Goal: Task Accomplishment & Management: Manage account settings

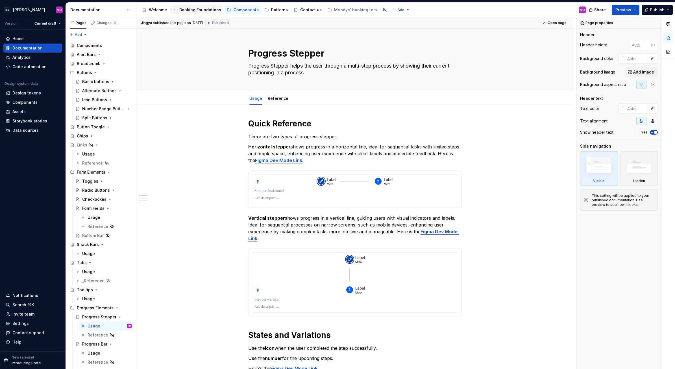
click at [194, 8] on div "Banking Foundations" at bounding box center [200, 10] width 42 height 6
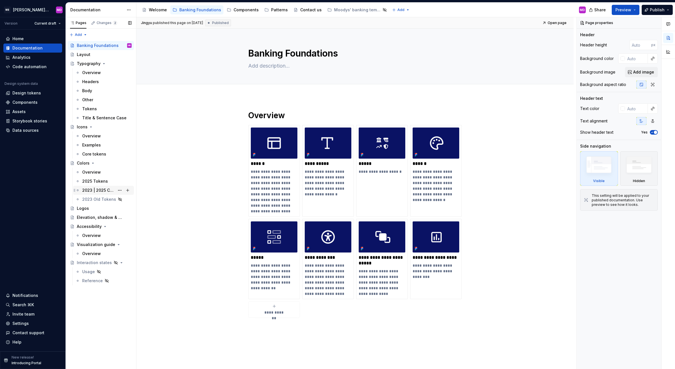
click at [97, 190] on div "2023 | 2025 Color Comparison" at bounding box center [98, 190] width 32 height 6
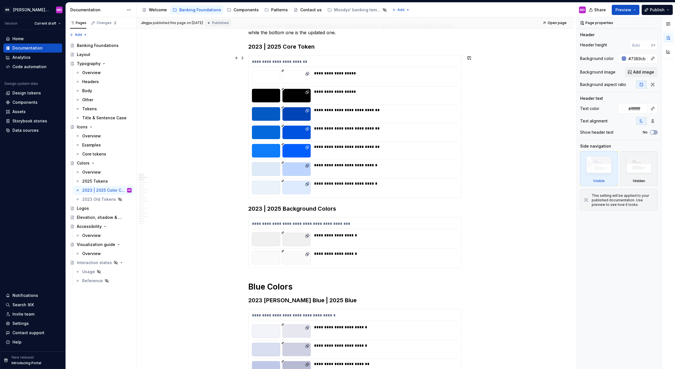
scroll to position [96, 0]
click at [627, 338] on div "Page properties Header Header height px Background color #7389cbff Background i…" at bounding box center [619, 193] width 84 height 352
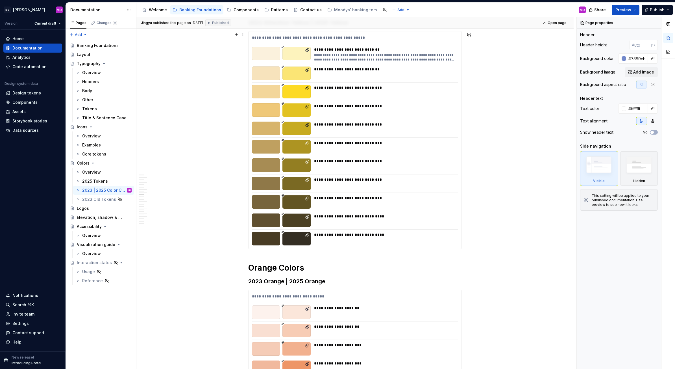
scroll to position [1446, 0]
click at [377, 125] on div "**********" at bounding box center [384, 125] width 141 height 6
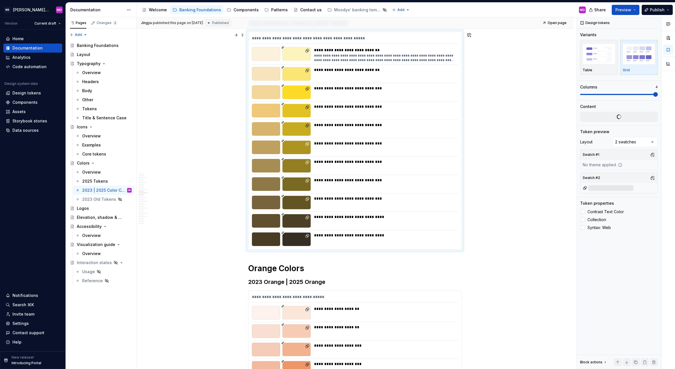
click at [370, 124] on div "**********" at bounding box center [384, 125] width 141 height 6
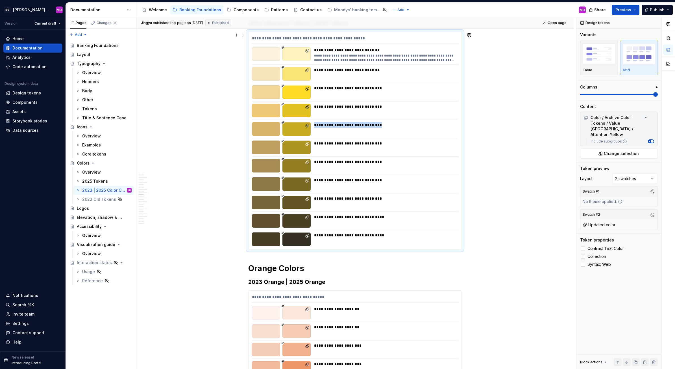
click at [370, 124] on div "**********" at bounding box center [384, 125] width 141 height 6
click at [370, 127] on div "**********" at bounding box center [384, 125] width 141 height 6
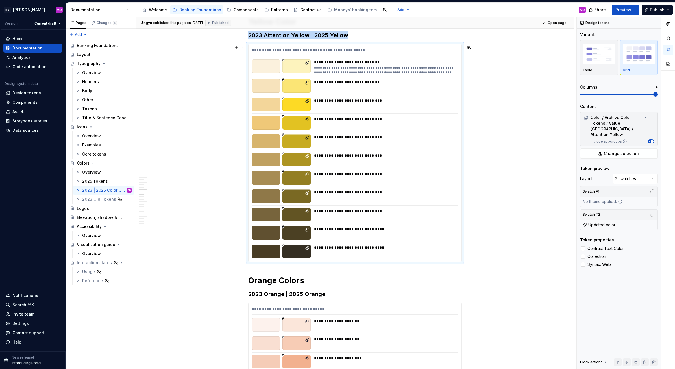
scroll to position [1432, 0]
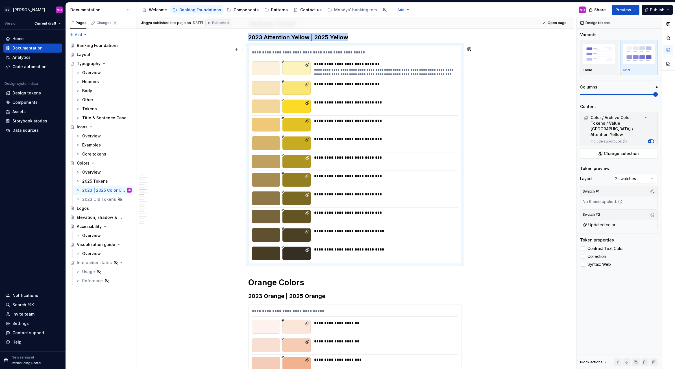
click at [345, 81] on div "**********" at bounding box center [355, 154] width 213 height 217
click at [341, 124] on div "**********" at bounding box center [384, 125] width 141 height 14
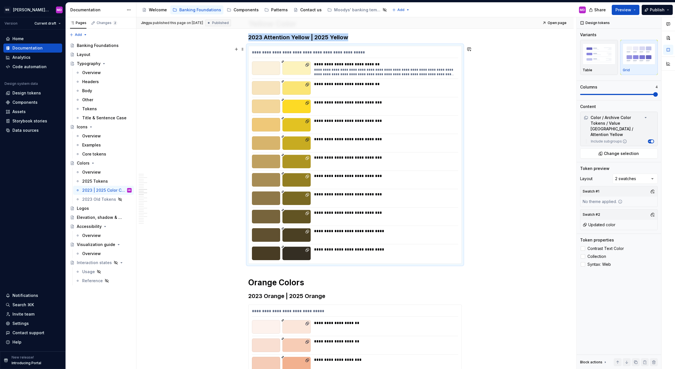
click at [341, 124] on div "**********" at bounding box center [384, 125] width 141 height 14
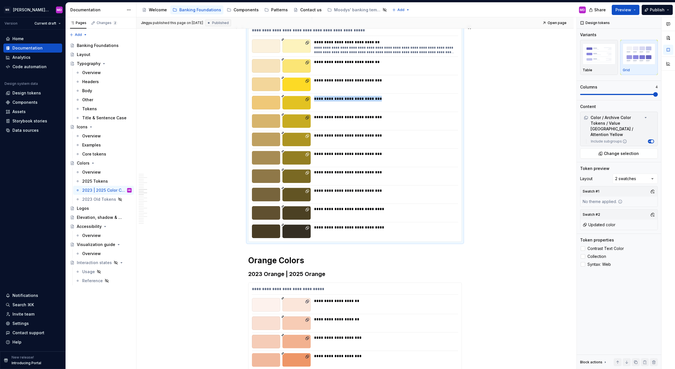
scroll to position [1427, 0]
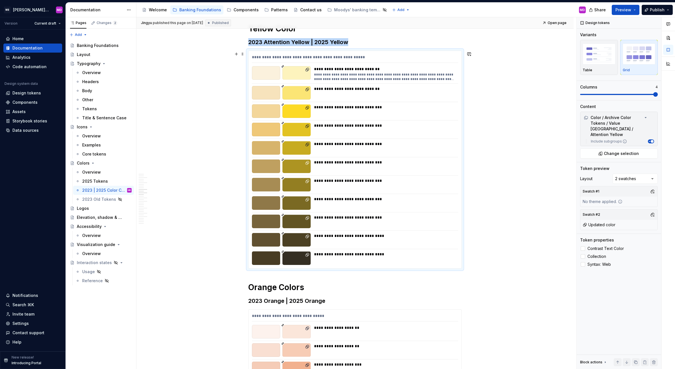
click at [375, 128] on div "**********" at bounding box center [384, 126] width 141 height 6
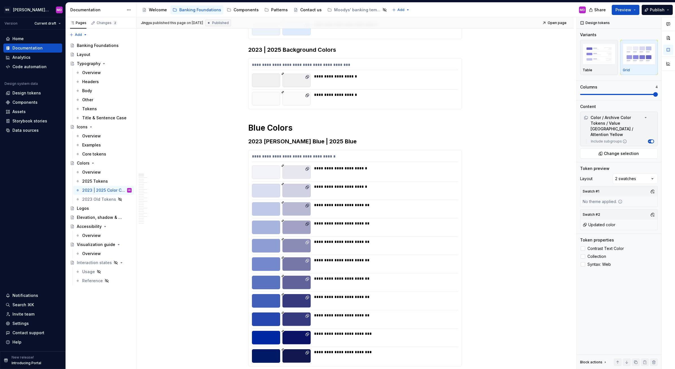
scroll to position [0, 0]
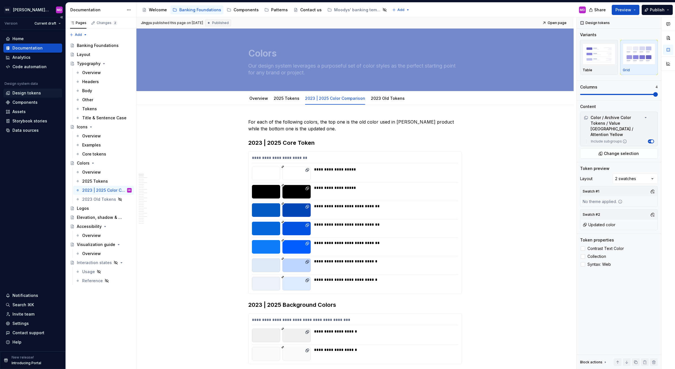
click at [31, 92] on div "Design tokens" at bounding box center [26, 93] width 29 height 6
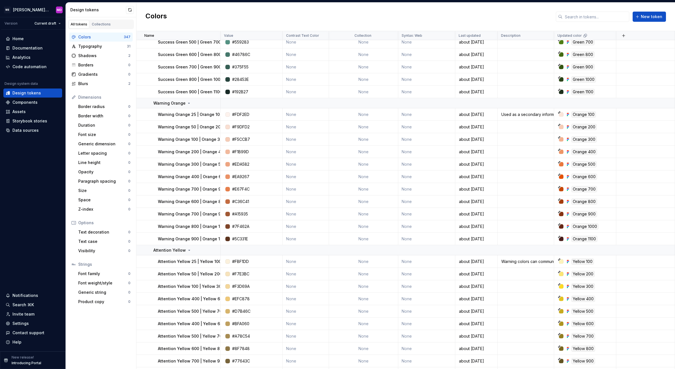
scroll to position [2473, 0]
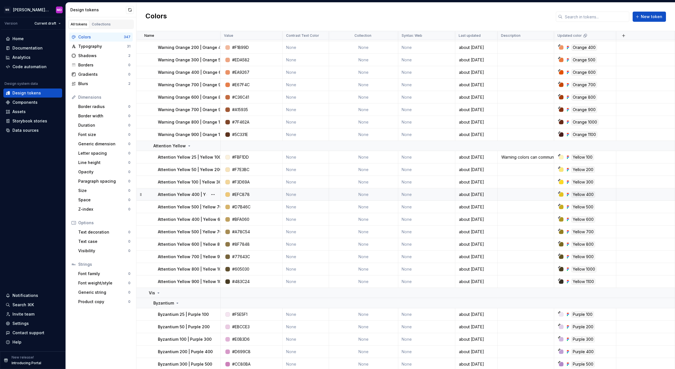
click at [201, 192] on p "Attention Yellow 400 | Yellow 600" at bounding box center [191, 195] width 67 height 6
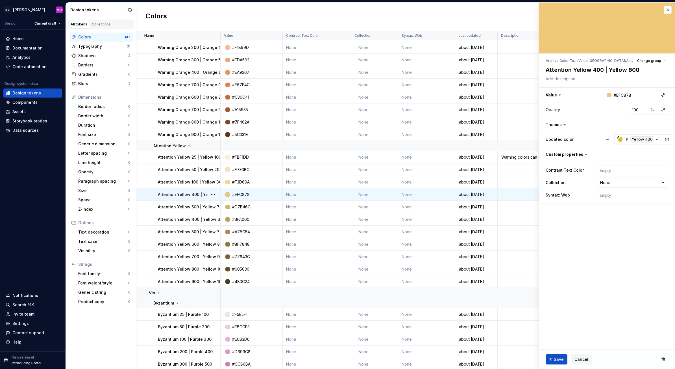
type textarea "*"
click at [632, 70] on textarea "Attention Yellow 400 | Yellow 600" at bounding box center [606, 70] width 123 height 10
type textarea "Attention Yellow 400 | Yellow 00"
type textarea "*"
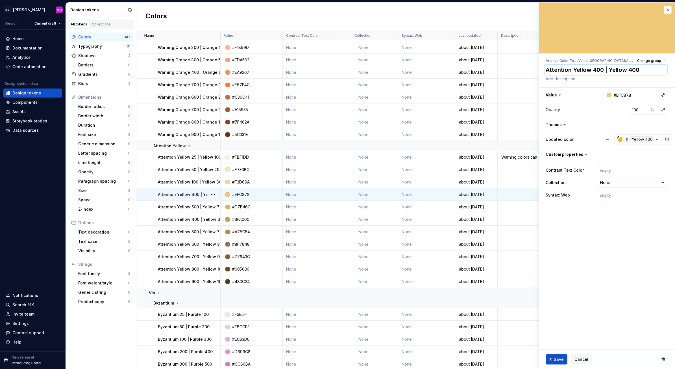
click at [595, 68] on textarea "Attention Yellow 400 | Yellow 400" at bounding box center [606, 70] width 123 height 10
type textarea "Attention Yellow 00 | Yellow 400"
type textarea "*"
type textarea "Attention Yellow 200 | Yellow 400"
click at [556, 355] on button "Save" at bounding box center [557, 359] width 22 height 10
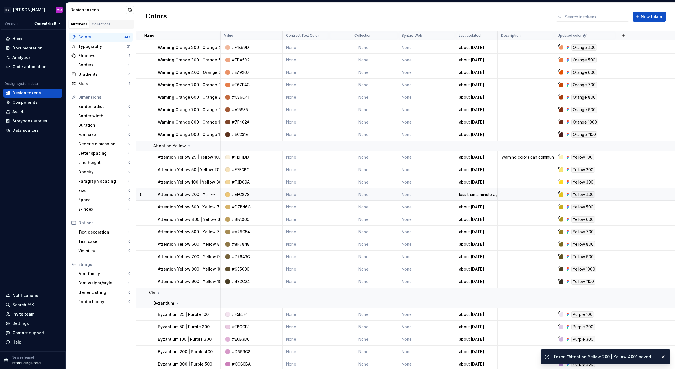
click at [180, 205] on p "Attention Yellow 500 | Yellow 700" at bounding box center [191, 207] width 67 height 6
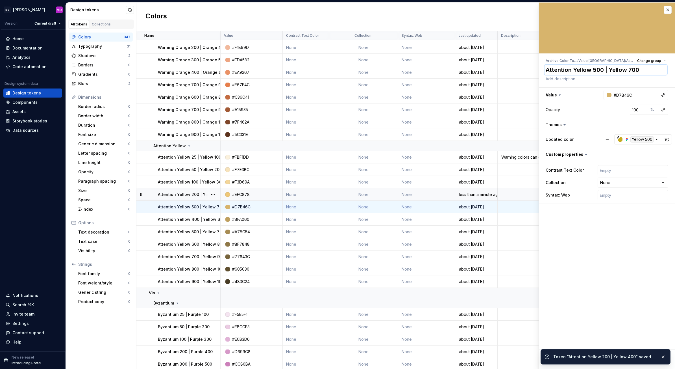
click at [626, 68] on textarea "Attention Yellow 500 | Yellow 700" at bounding box center [606, 70] width 123 height 10
click at [630, 69] on textarea "Attention Yellow 500 | Yellow 700" at bounding box center [606, 70] width 123 height 10
type textarea "*"
type textarea "Attention Yellow 500 | Yellow 00"
type textarea "*"
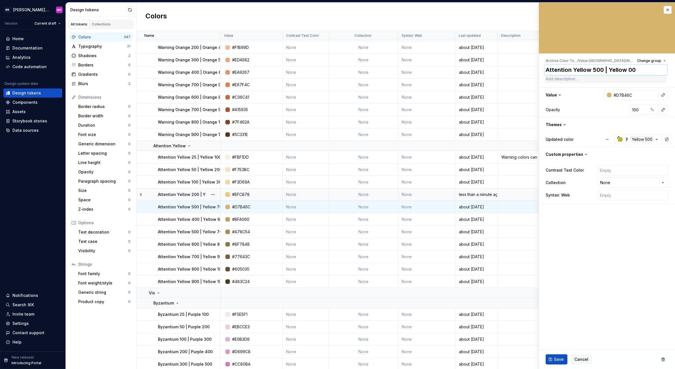
type textarea "Attention Yellow 500 | Yellow 500"
type textarea "*"
type textarea "Attention Yellow 00 | Yellow 500"
type textarea "*"
type textarea "Attention Yellow 300 | Yellow 500"
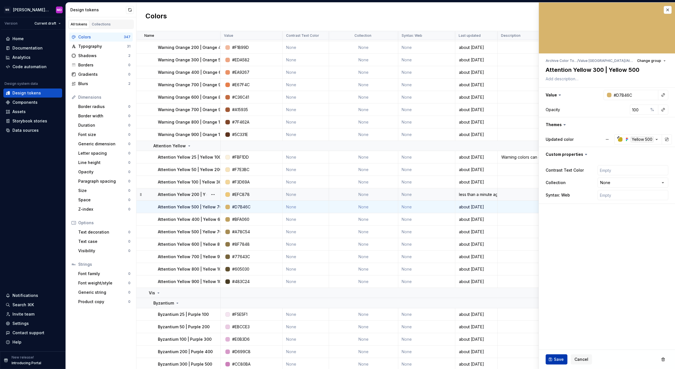
click at [555, 359] on span "Save" at bounding box center [559, 359] width 10 height 6
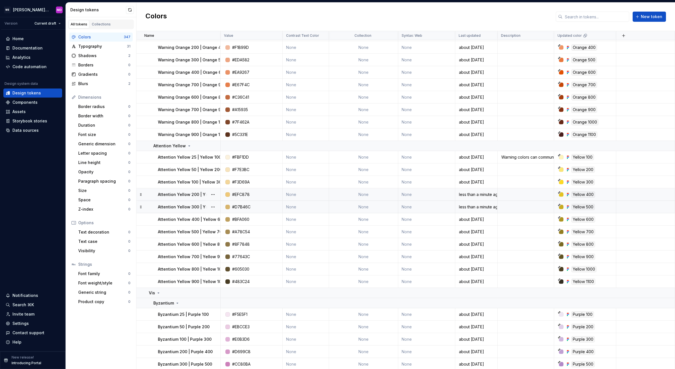
click at [190, 205] on p "Attention Yellow 300 | Yellow 500" at bounding box center [191, 207] width 67 height 6
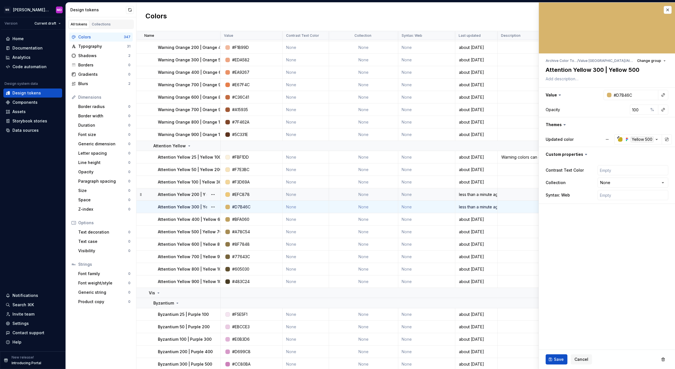
click at [182, 192] on p "Attention Yellow 200 | Yellow 400" at bounding box center [191, 195] width 67 height 6
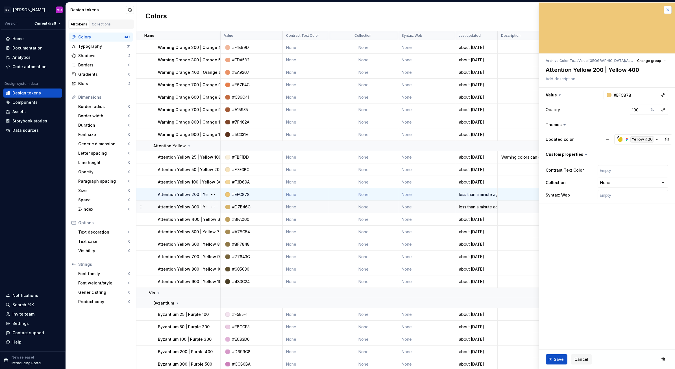
click at [670, 7] on button "button" at bounding box center [668, 10] width 8 height 8
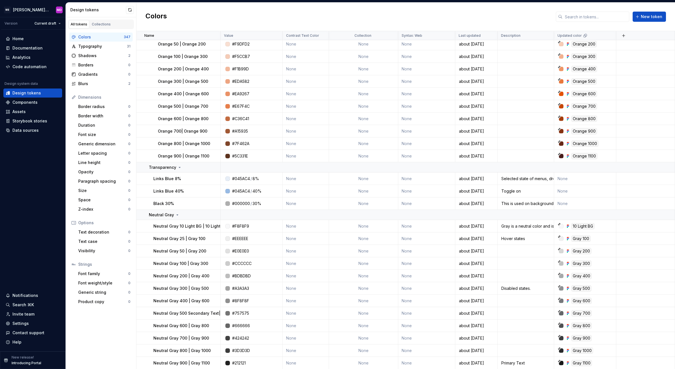
scroll to position [4372, 0]
click at [185, 309] on td "Neutral Gray 500 Secondary Text| Gray 700" at bounding box center [178, 313] width 84 height 12
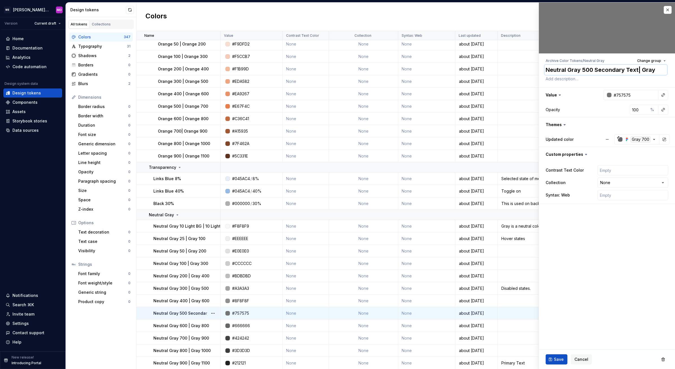
click at [636, 68] on textarea "Neutral Gray 500 Secondary Text| Gray 700" at bounding box center [606, 70] width 123 height 10
type textarea "*"
type textarea "Neutral Gray 500 Secondary Text| Gray 700"
click at [635, 69] on textarea "Neutral Gray 500 Secondary Text| Gray 700" at bounding box center [606, 70] width 123 height 10
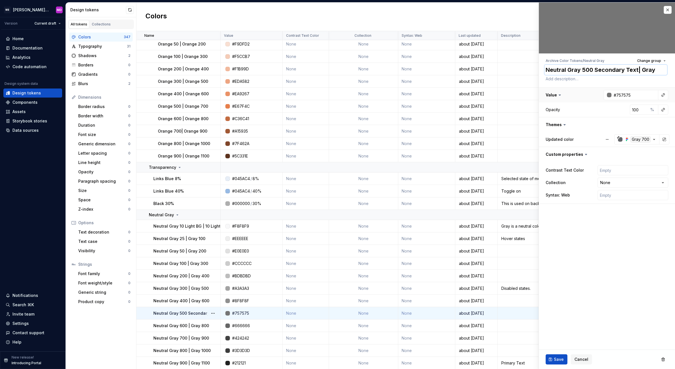
type textarea "*"
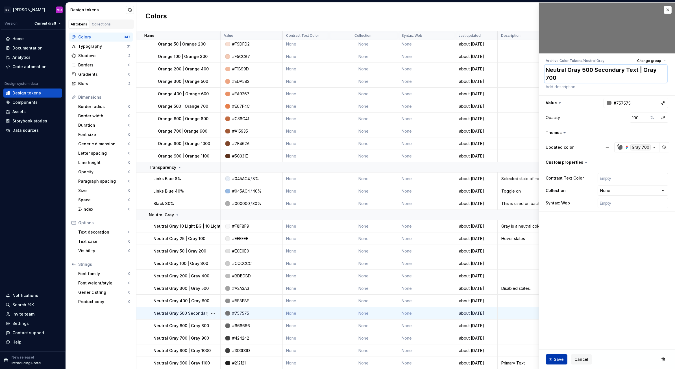
type textarea "Neutral Gray 500 Secondary Text | Gray 700"
click at [551, 358] on button "Save" at bounding box center [557, 359] width 22 height 10
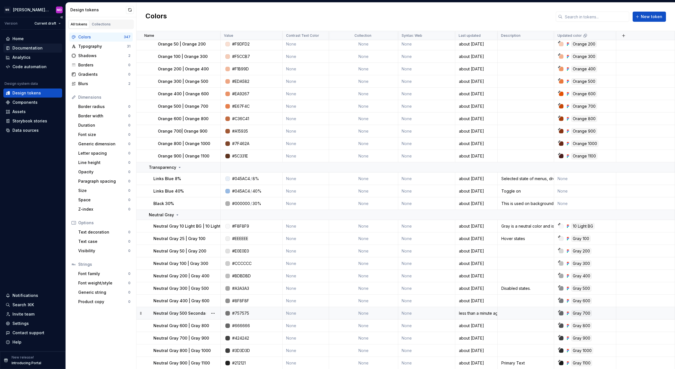
click at [23, 48] on div "Documentation" at bounding box center [27, 48] width 30 height 6
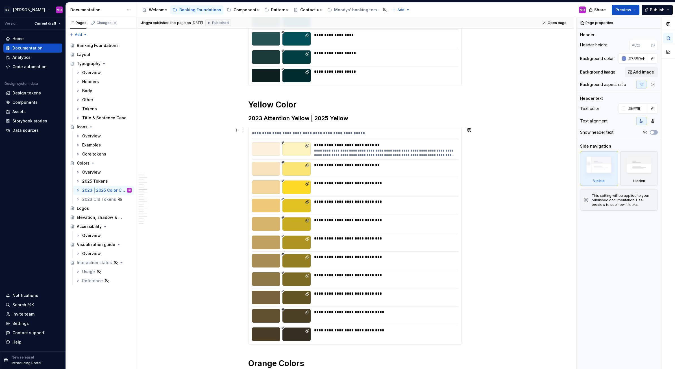
scroll to position [1351, 0]
click at [380, 273] on div "**********" at bounding box center [355, 235] width 213 height 217
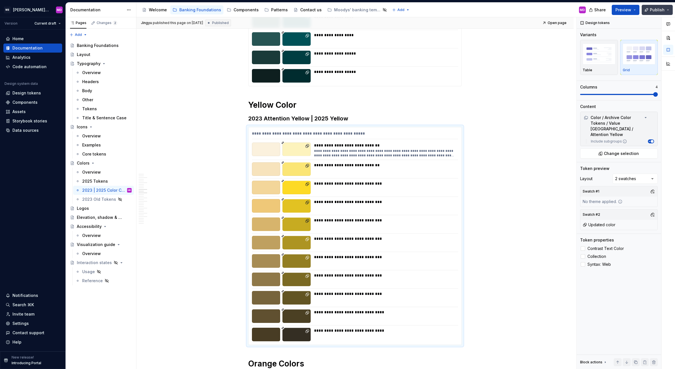
click at [655, 9] on span "Publish" at bounding box center [657, 10] width 15 height 6
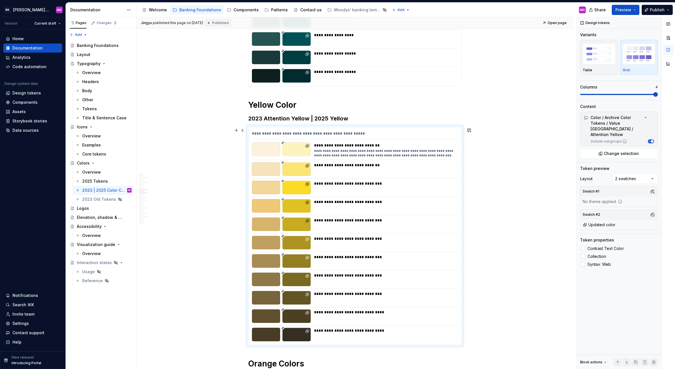
click at [368, 261] on div "**********" at bounding box center [384, 261] width 141 height 14
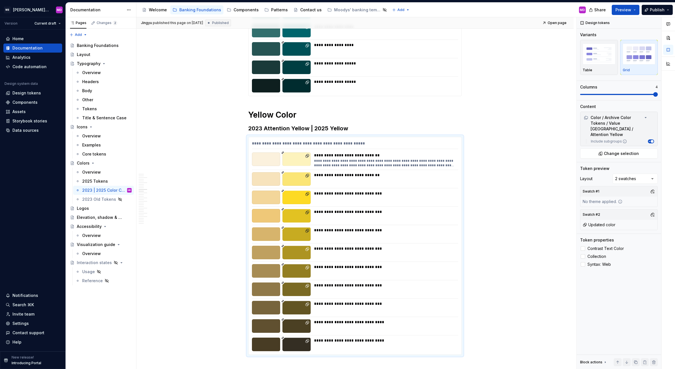
click at [229, 24] on span "Published" at bounding box center [220, 23] width 17 height 5
click at [333, 118] on h1 "Yellow Color" at bounding box center [355, 115] width 214 height 10
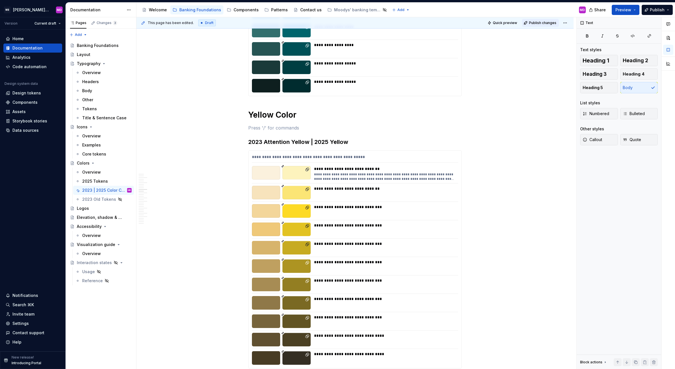
click at [542, 23] on span "Publish changes" at bounding box center [542, 23] width 27 height 5
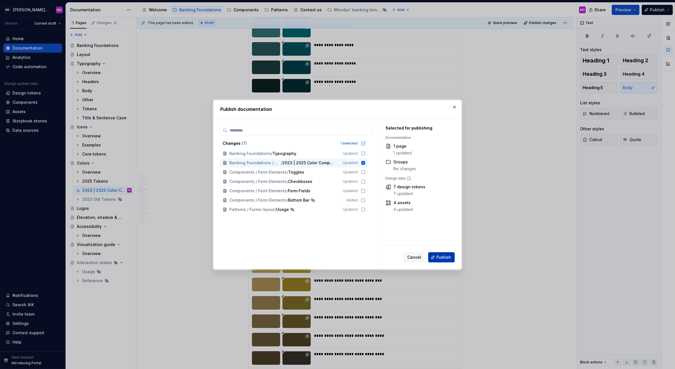
click at [450, 259] on span "Publish" at bounding box center [444, 257] width 15 height 6
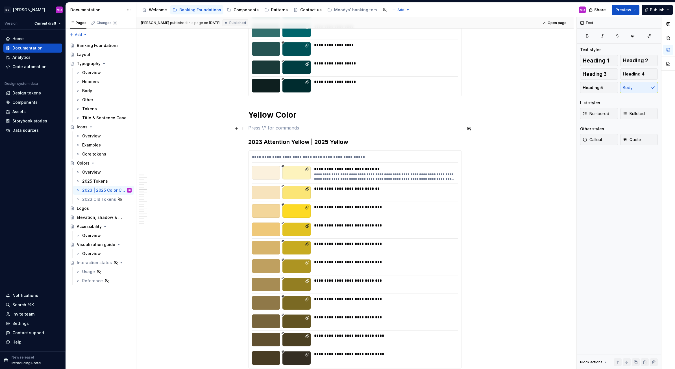
click at [276, 130] on p at bounding box center [355, 127] width 214 height 7
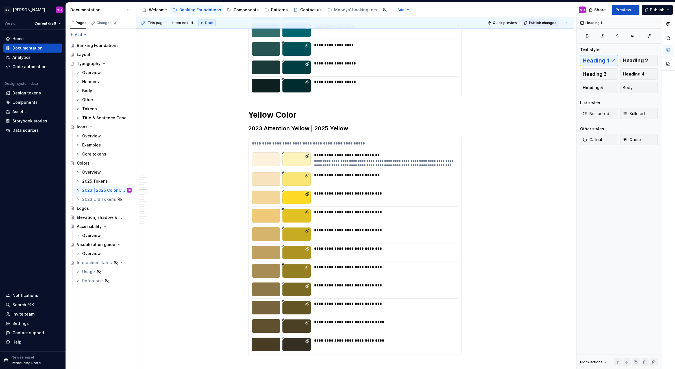
click at [543, 21] on span "Publish changes" at bounding box center [542, 23] width 27 height 5
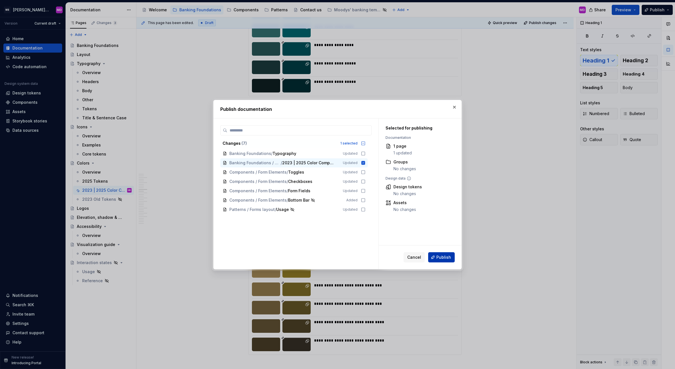
click at [446, 254] on span "Publish" at bounding box center [444, 257] width 15 height 6
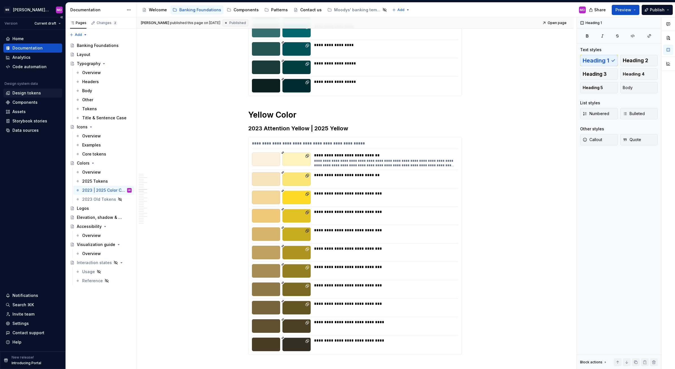
click at [25, 91] on div "Design tokens" at bounding box center [26, 93] width 29 height 6
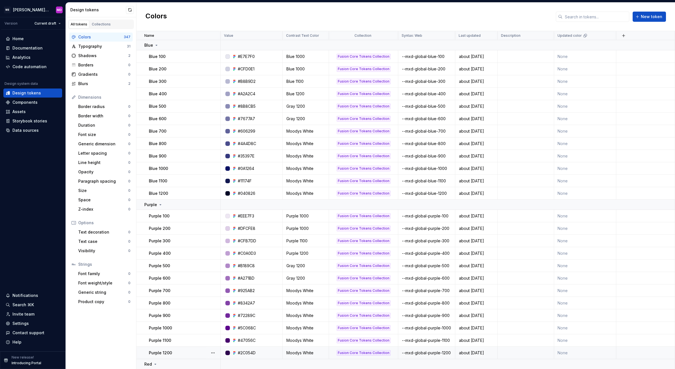
click at [242, 347] on td "#2C054D" at bounding box center [252, 352] width 62 height 12
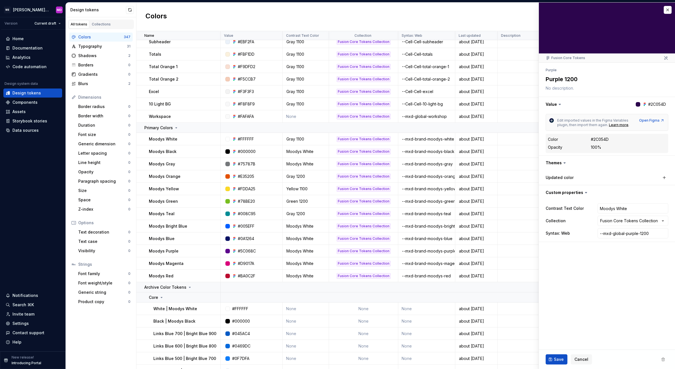
scroll to position [1621, 0]
click at [178, 285] on p "Archive Color Tokens" at bounding box center [165, 288] width 42 height 6
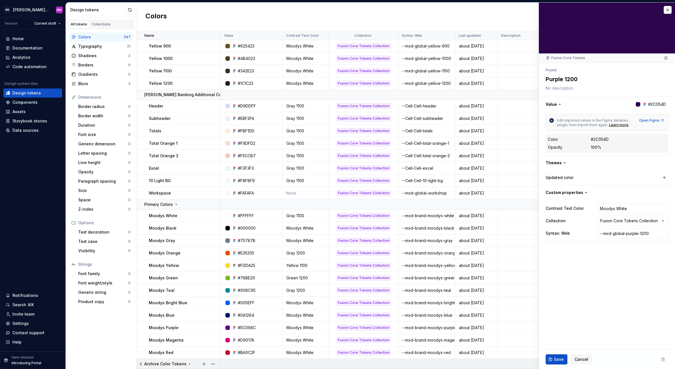
click at [178, 285] on td "Moodys Teal" at bounding box center [178, 290] width 84 height 12
type textarea "*"
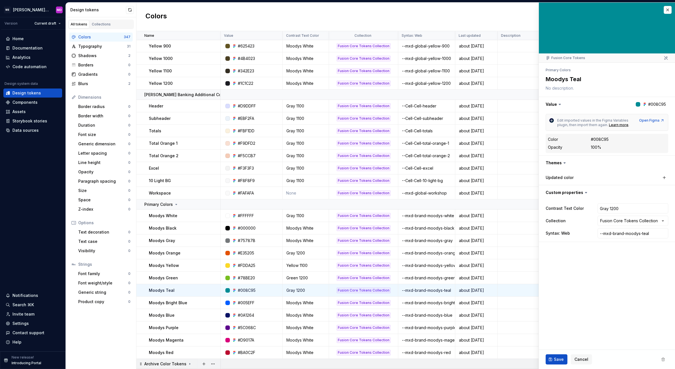
click at [188, 366] on td "Archive Color Tokens" at bounding box center [178, 364] width 84 height 10
click at [213, 365] on button "button" at bounding box center [213, 364] width 8 height 8
click at [225, 299] on div "Rename" at bounding box center [238, 300] width 37 height 6
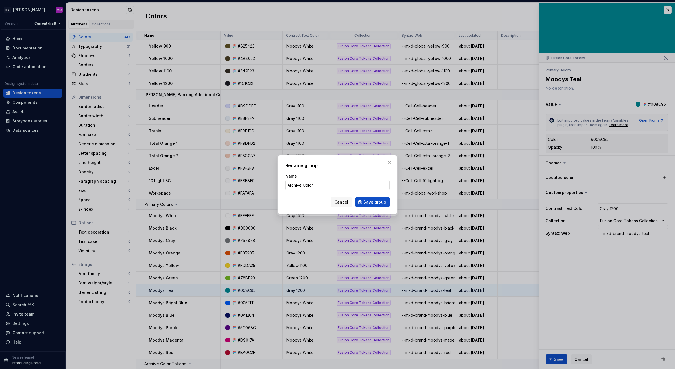
type input "Archive"
type input "Old | New Color Comparison"
click at [373, 204] on span "Save group" at bounding box center [375, 202] width 23 height 6
type textarea "*"
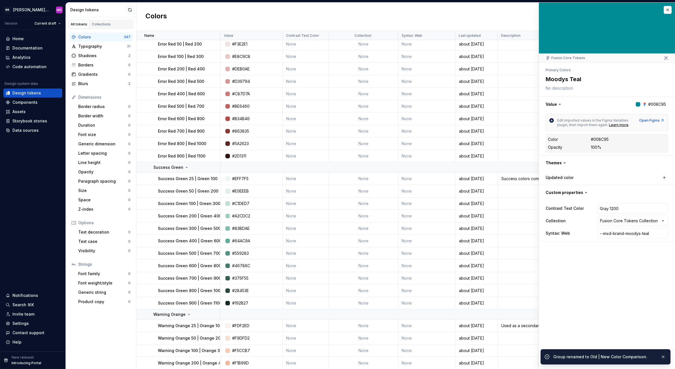
scroll to position [2161, 0]
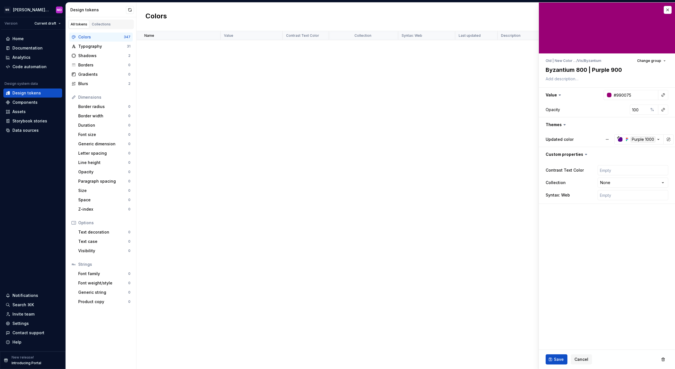
scroll to position [2745, 0]
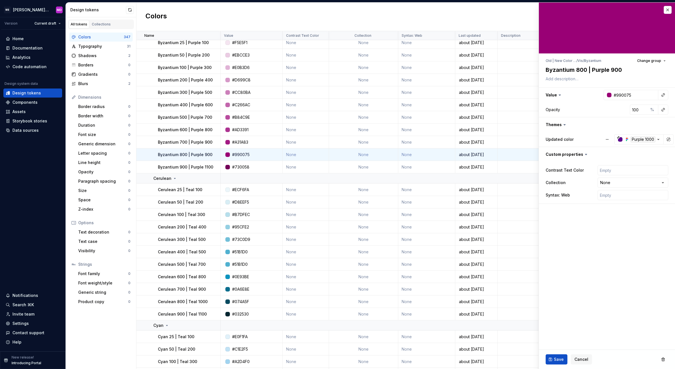
type textarea "*"
type textarea "Byzantium 800 | Purple 00"
type textarea "*"
type textarea "Byzantium 800 | Purple 100"
type textarea "*"
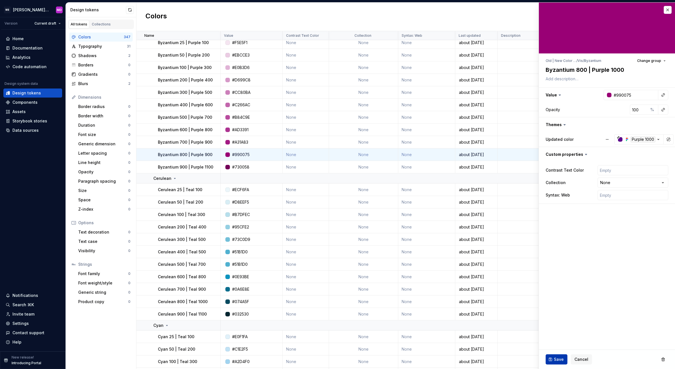
type textarea "Byzantium 800 | Purple 1000"
click at [556, 359] on span "Save" at bounding box center [559, 359] width 10 height 6
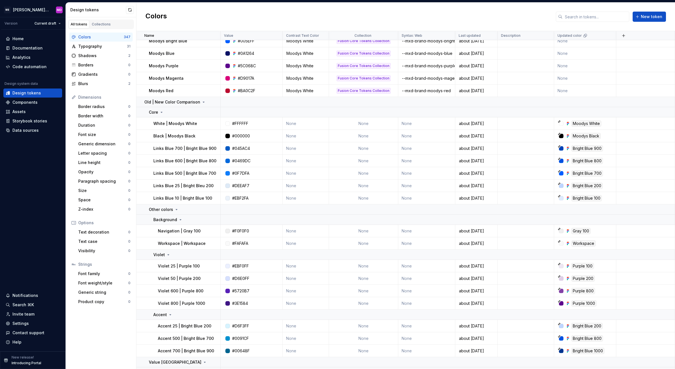
scroll to position [1806, 0]
click at [23, 46] on div "Documentation" at bounding box center [27, 48] width 30 height 6
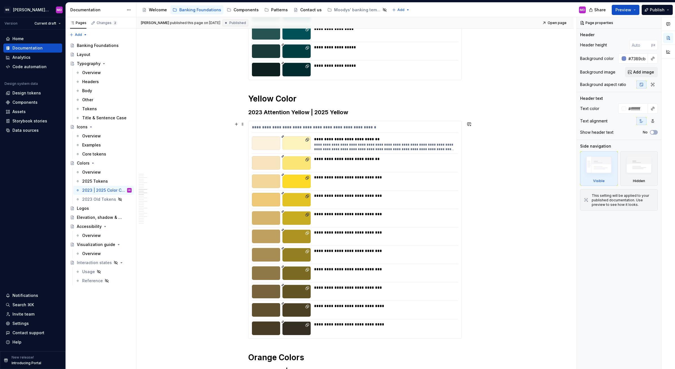
scroll to position [1355, 0]
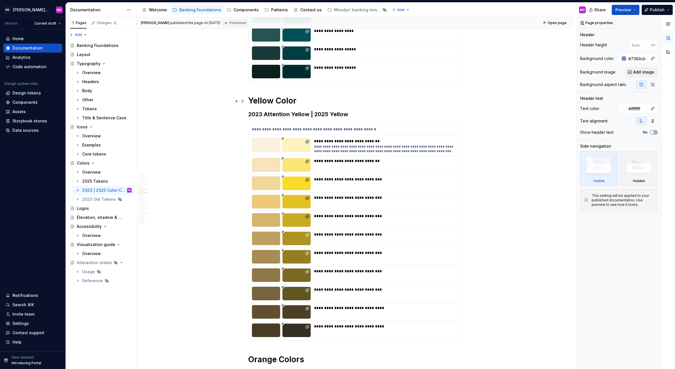
click at [299, 99] on h1 "Yellow Color" at bounding box center [355, 101] width 214 height 10
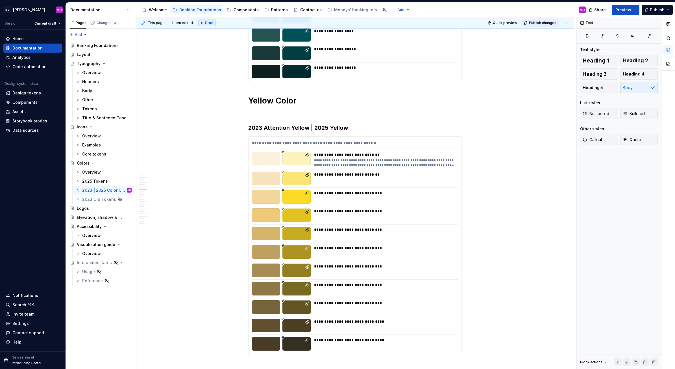
click at [533, 21] on span "Publish changes" at bounding box center [542, 23] width 27 height 5
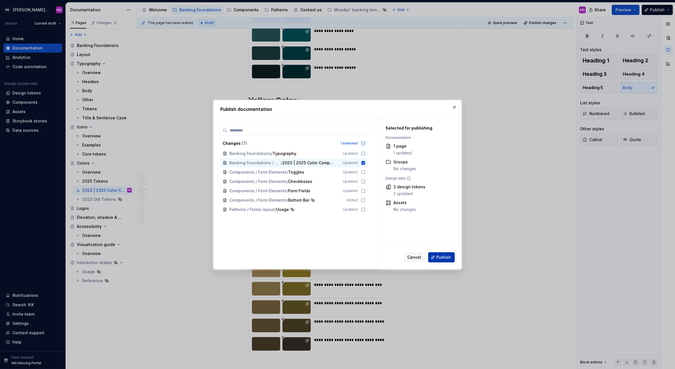
click at [448, 257] on span "Publish" at bounding box center [444, 257] width 15 height 6
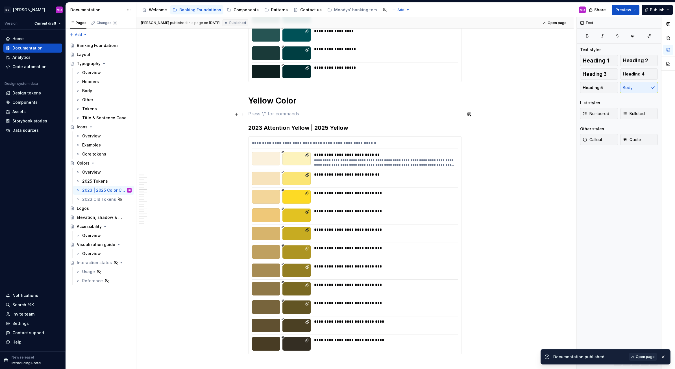
click at [312, 114] on p at bounding box center [355, 113] width 214 height 7
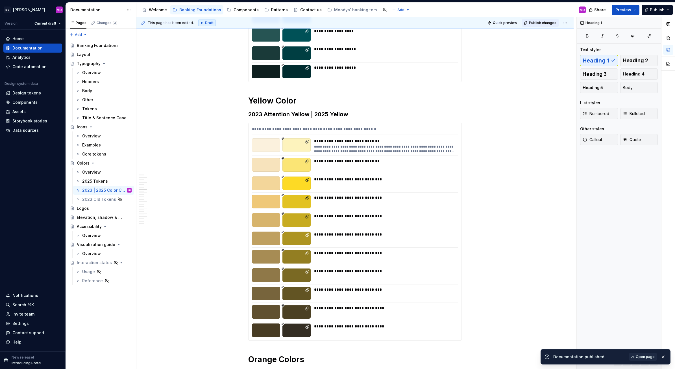
click at [536, 21] on span "Publish changes" at bounding box center [542, 23] width 27 height 5
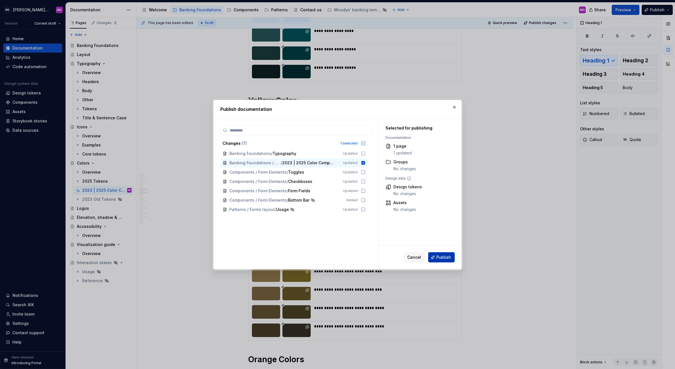
click at [440, 255] on span "Publish" at bounding box center [444, 257] width 15 height 6
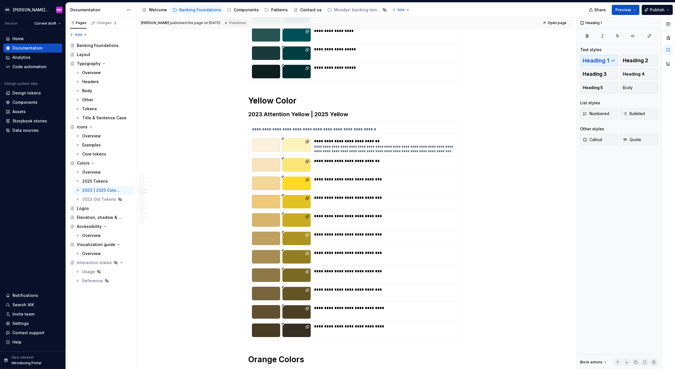
type textarea "*"
